Goal: Check status: Check status

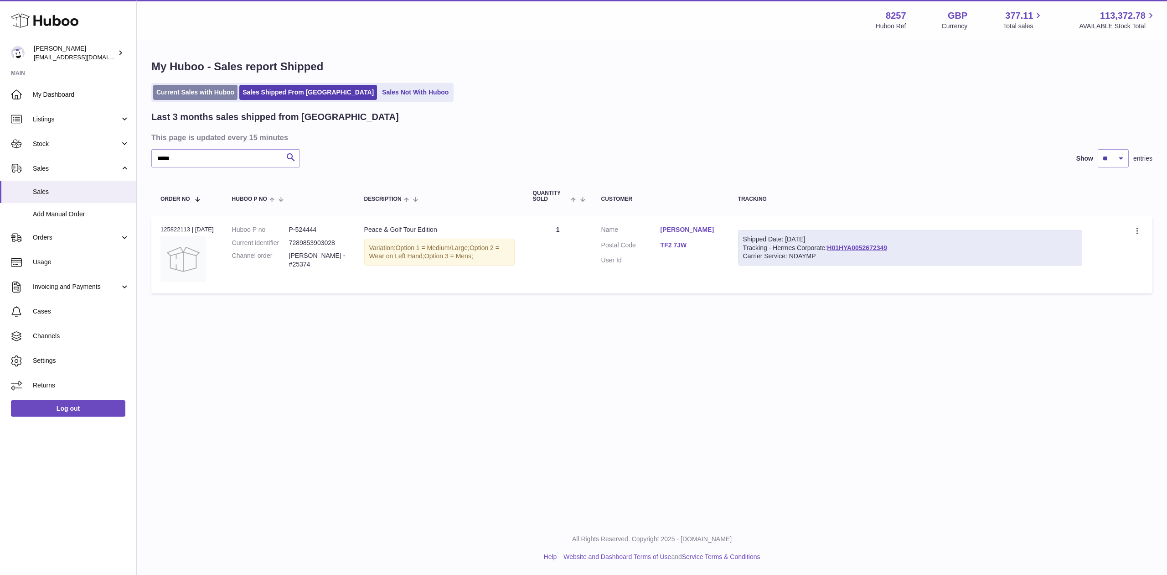
click at [179, 92] on link "Current Sales with Huboo" at bounding box center [195, 92] width 84 height 15
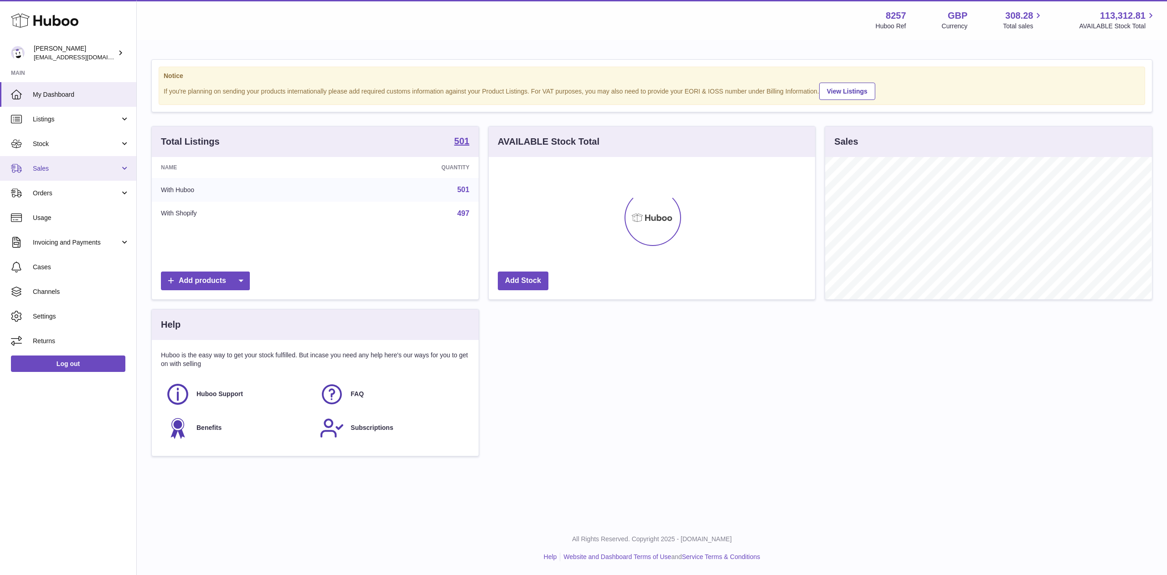
scroll to position [455832, 455647]
click at [88, 168] on span "Sales" at bounding box center [76, 168] width 87 height 9
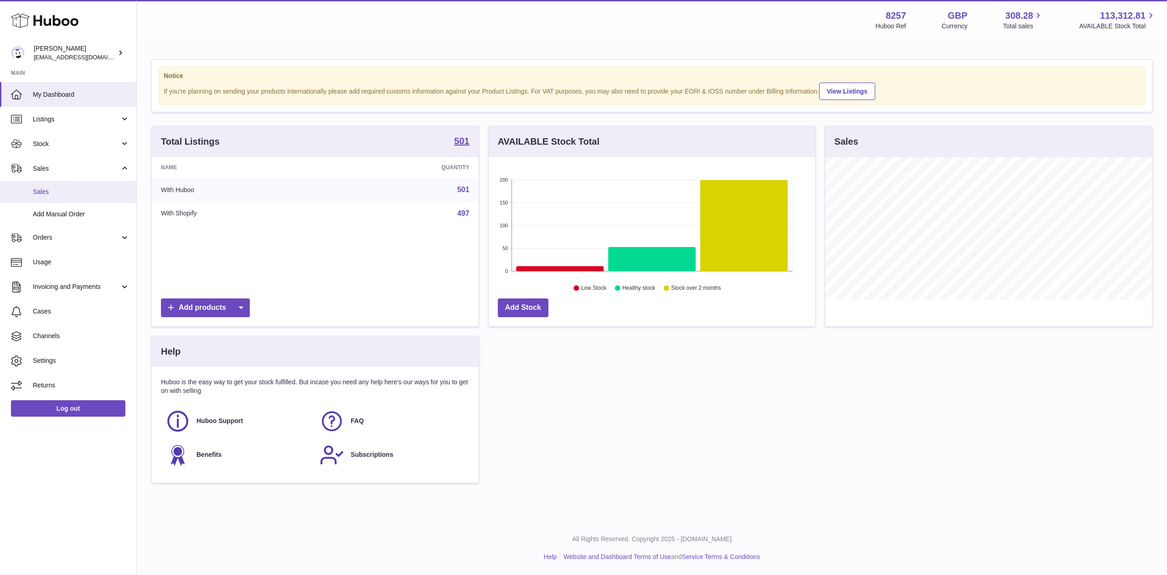
scroll to position [142, 326]
click at [68, 186] on link "Sales" at bounding box center [68, 192] width 136 height 22
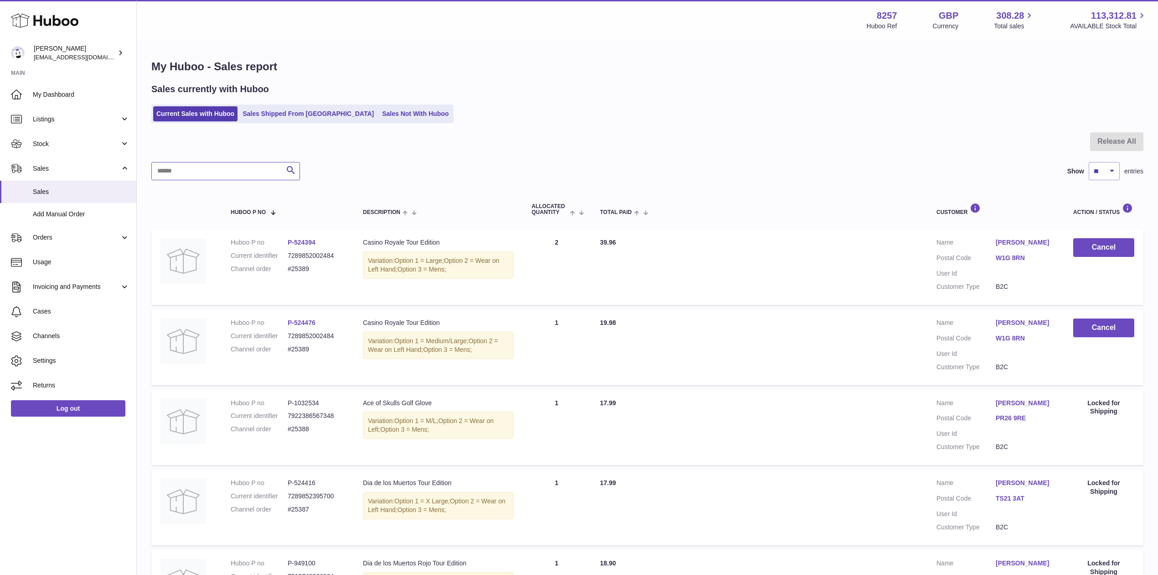
click at [237, 172] on input "text" at bounding box center [225, 171] width 149 height 18
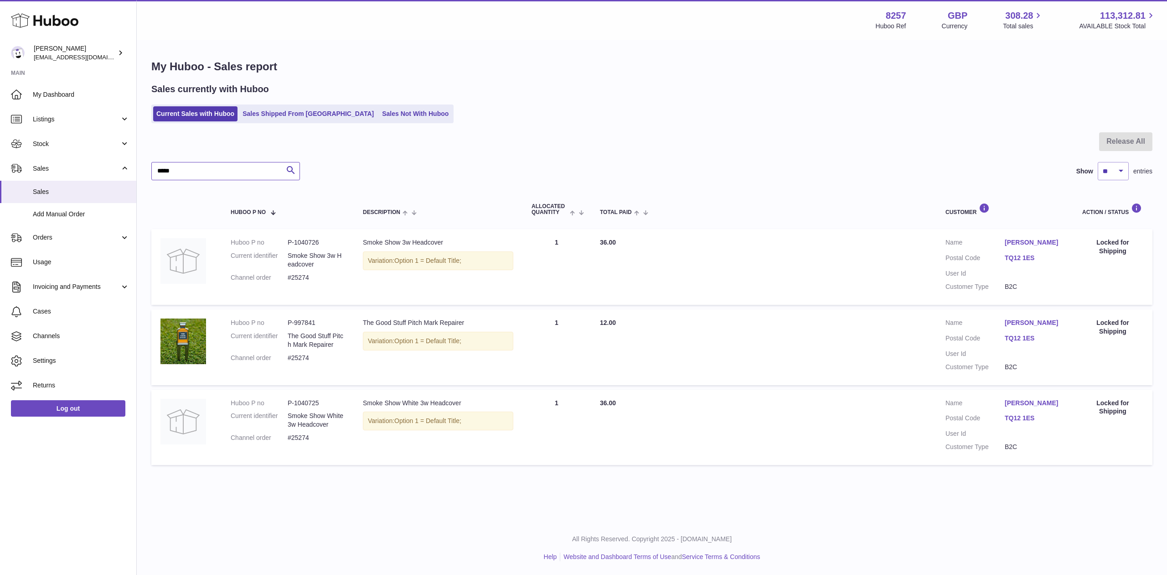
type input "*****"
